Goal: Task Accomplishment & Management: Manage account settings

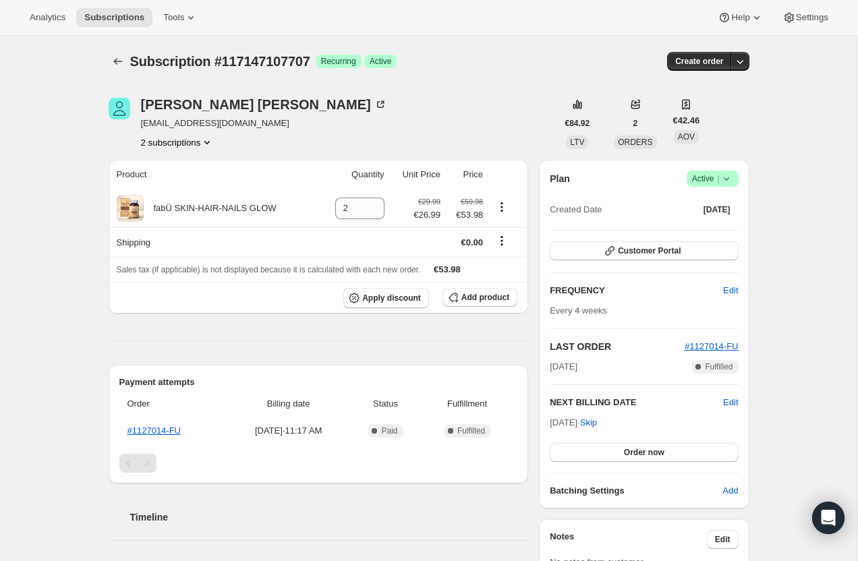
click at [162, 145] on button "2 subscriptions" at bounding box center [177, 142] width 73 height 13
click at [172, 167] on span "115300499835" at bounding box center [158, 167] width 59 height 10
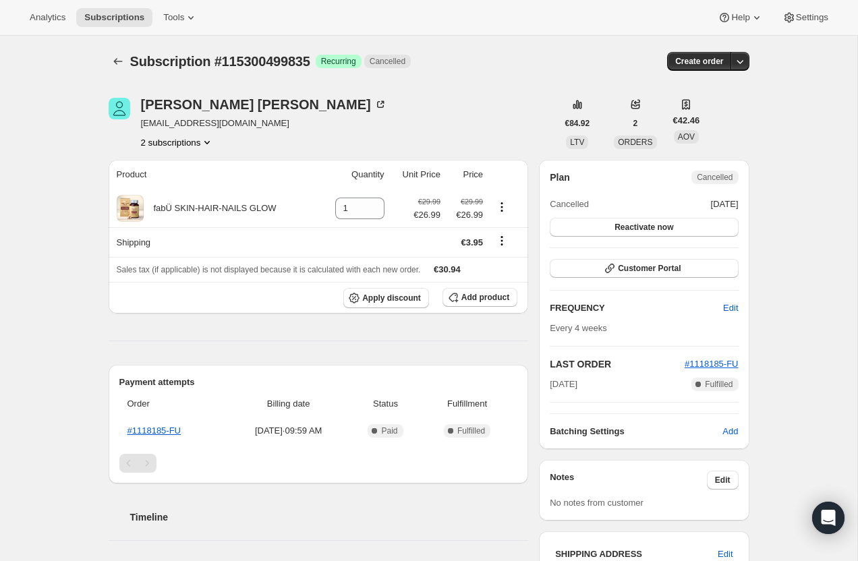
click at [172, 146] on button "2 subscriptions" at bounding box center [177, 142] width 73 height 13
click at [181, 187] on span "117147107707" at bounding box center [155, 190] width 59 height 10
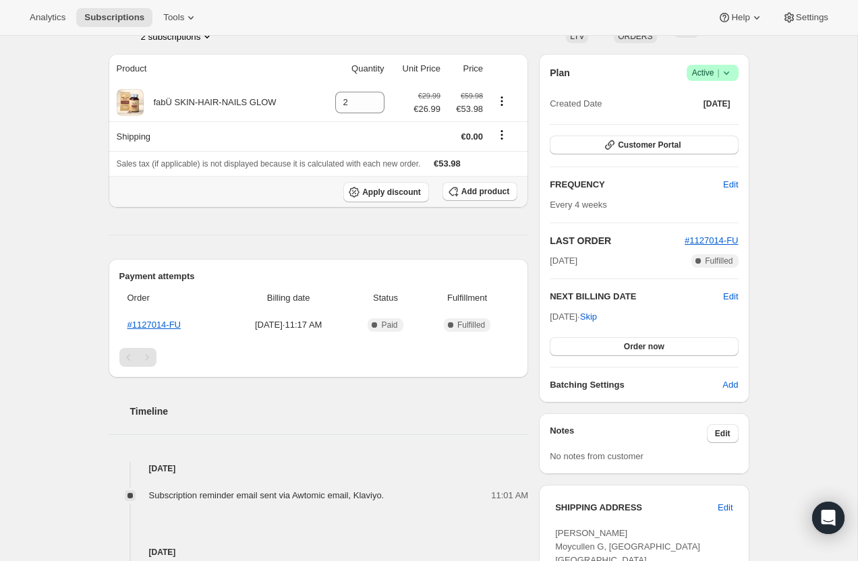
scroll to position [107, 0]
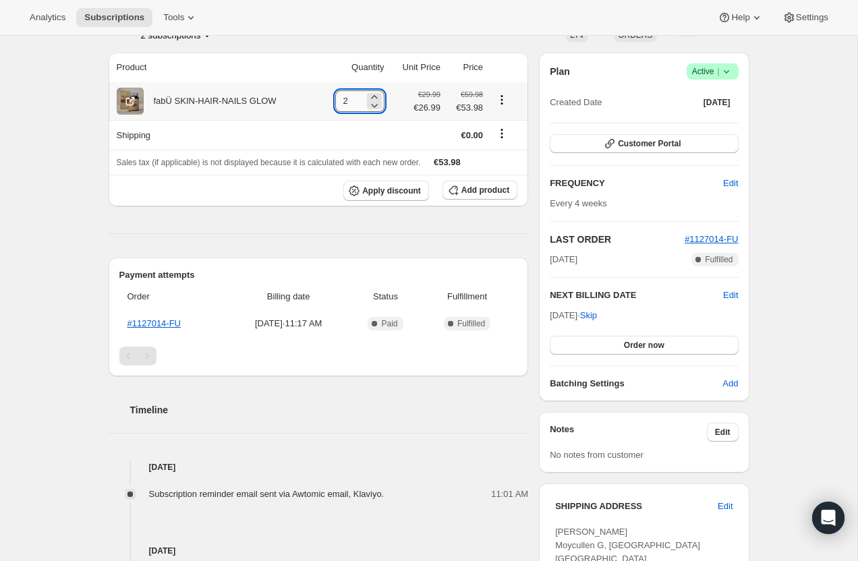
click at [345, 101] on input "2" at bounding box center [349, 101] width 29 height 22
type input "1"
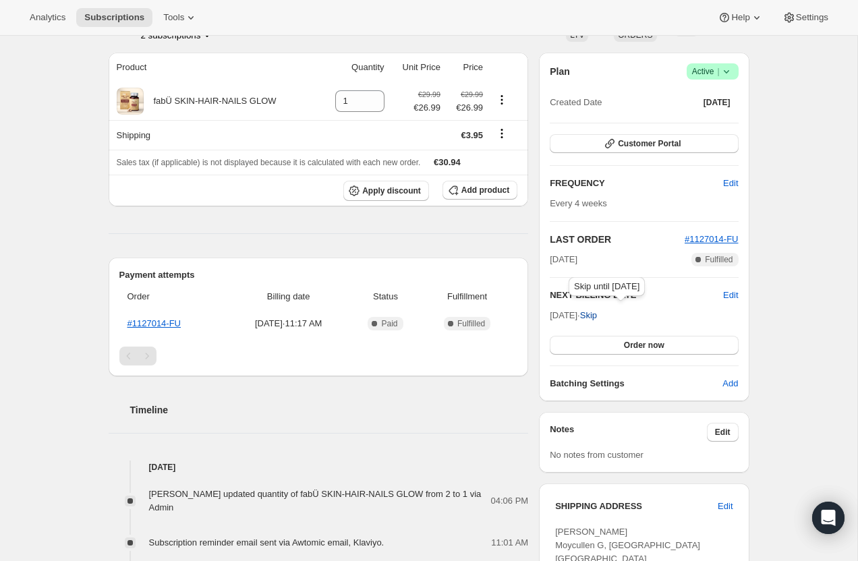
click at [597, 316] on span "Skip" at bounding box center [588, 315] width 17 height 13
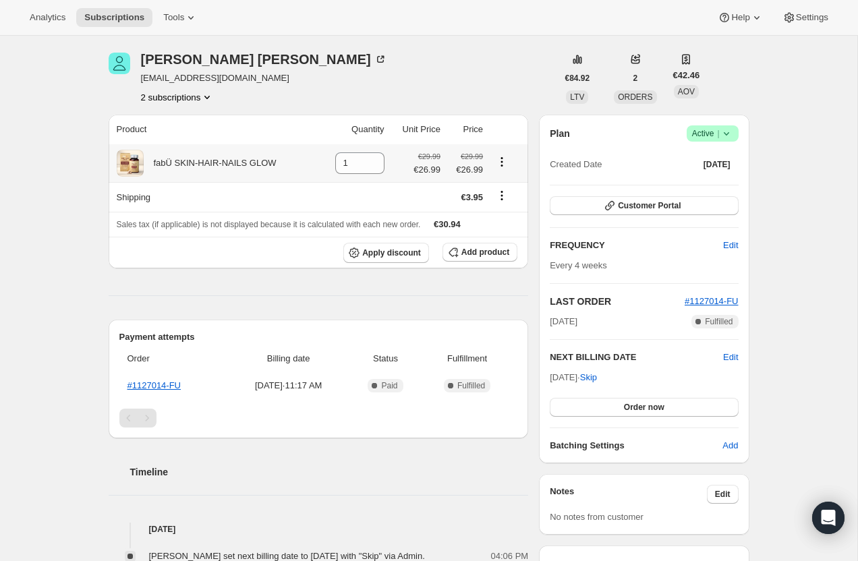
scroll to position [0, 0]
